Goal: Transaction & Acquisition: Purchase product/service

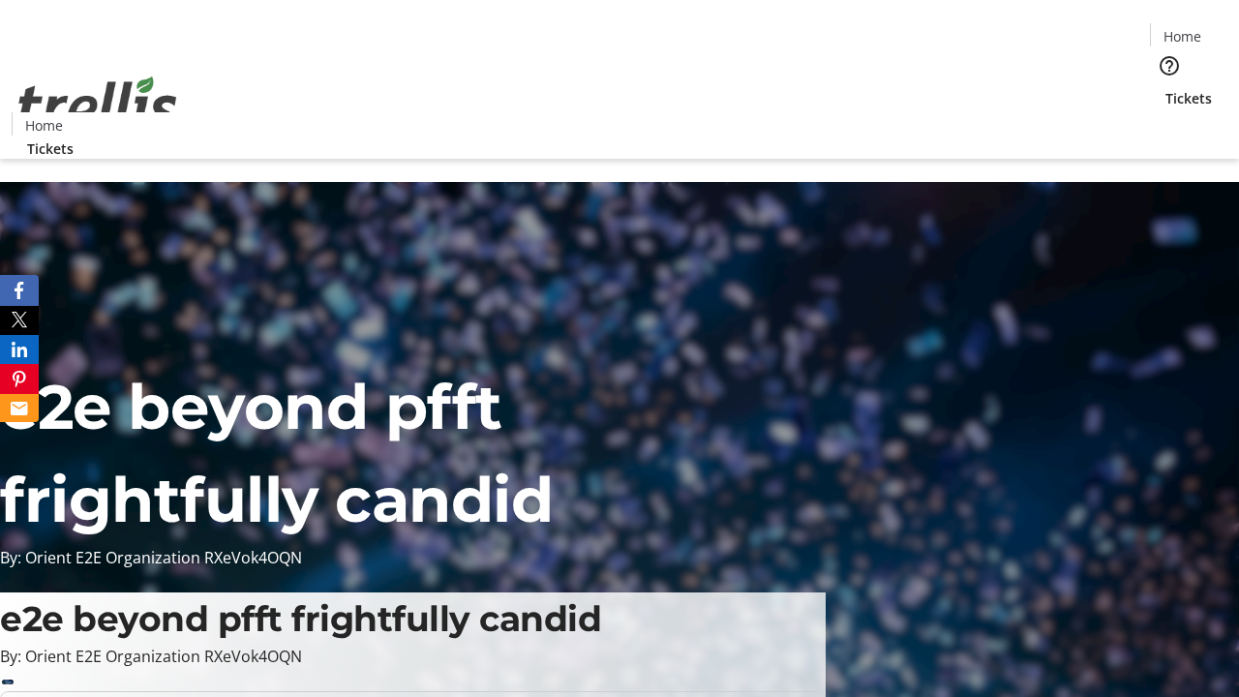
click at [1165, 88] on span "Tickets" at bounding box center [1188, 98] width 46 height 20
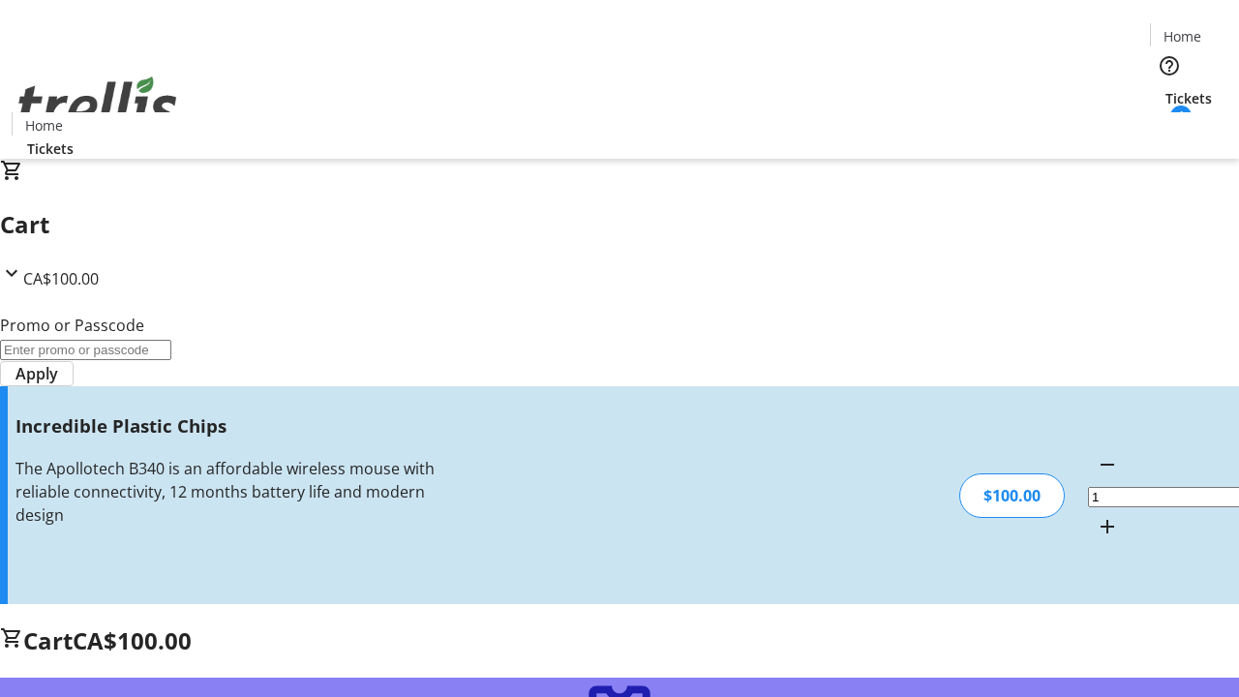
type input "FREE"
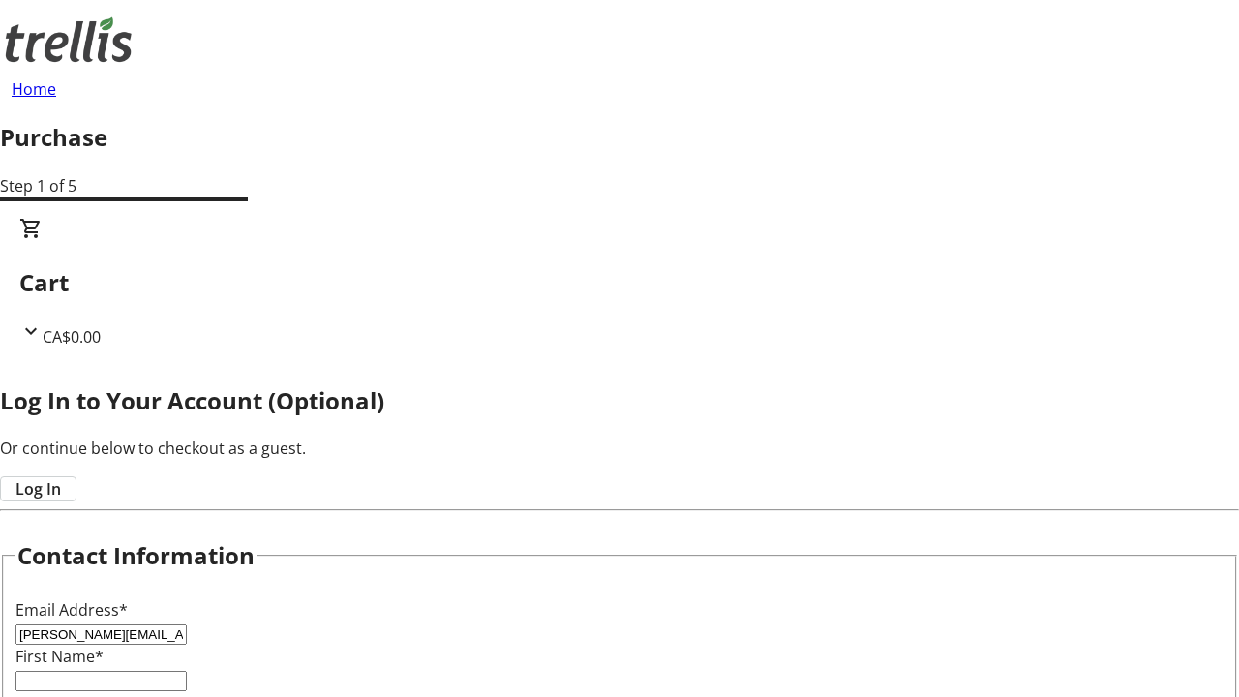
type input "[PERSON_NAME][EMAIL_ADDRESS][DOMAIN_NAME]"
type input "[PERSON_NAME]"
